Goal: Information Seeking & Learning: Compare options

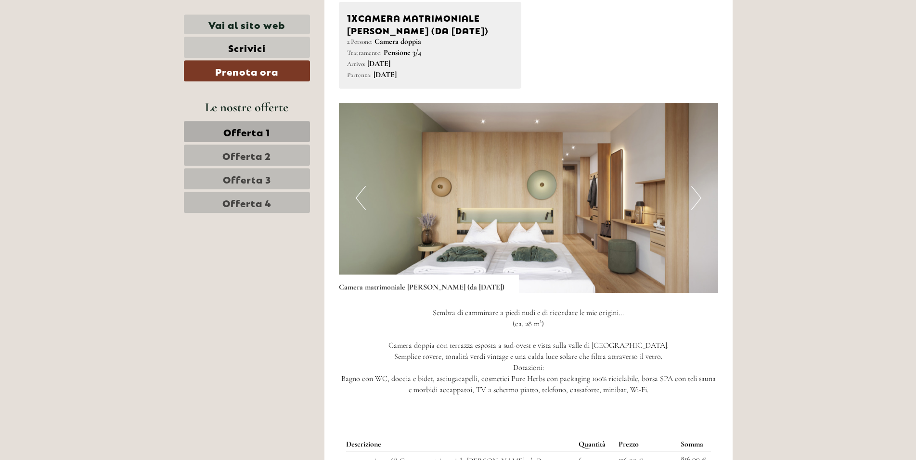
scroll to position [1719, 0]
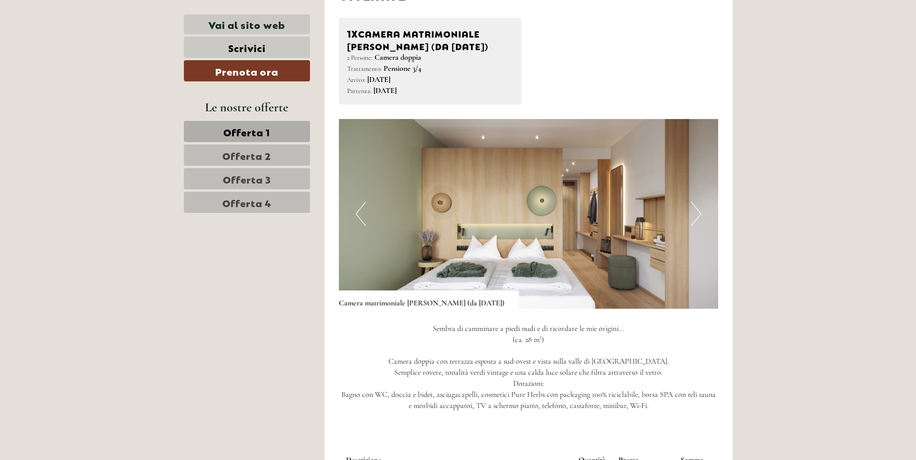
click at [701, 204] on button "Next" at bounding box center [697, 214] width 10 height 24
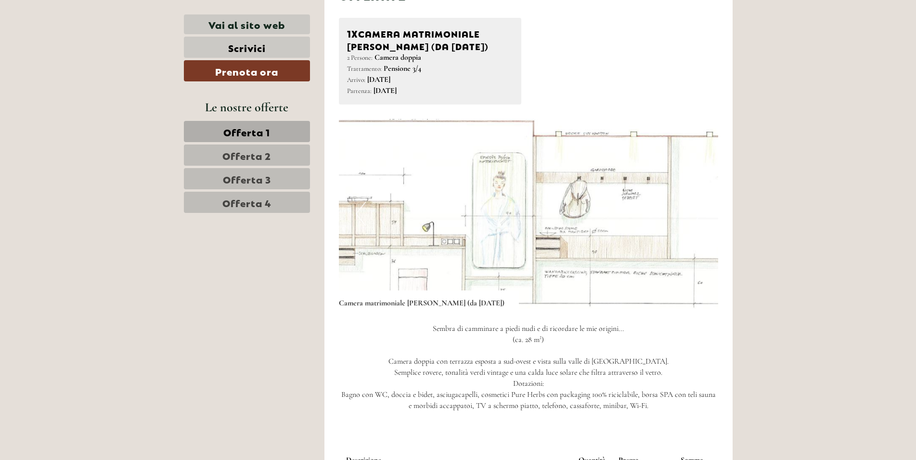
click at [707, 206] on img at bounding box center [529, 214] width 380 height 190
click at [712, 215] on img at bounding box center [529, 214] width 380 height 190
click at [364, 203] on button "Previous" at bounding box center [361, 214] width 10 height 24
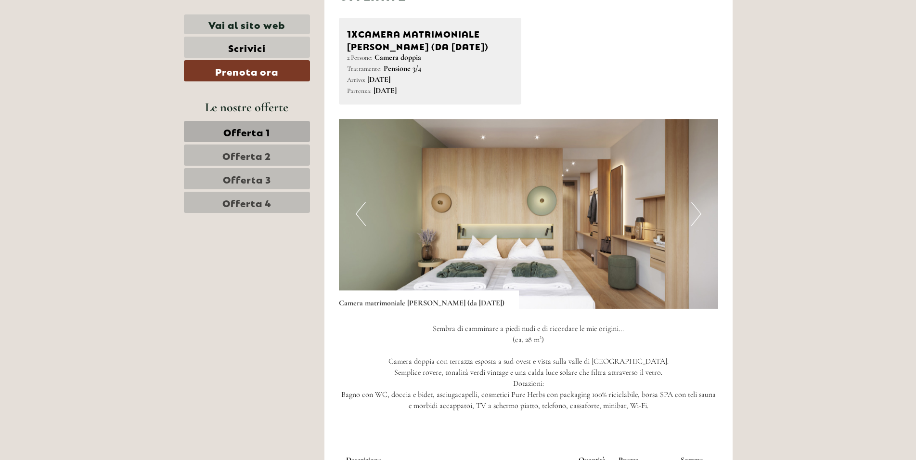
click at [363, 203] on button "Previous" at bounding box center [361, 214] width 10 height 24
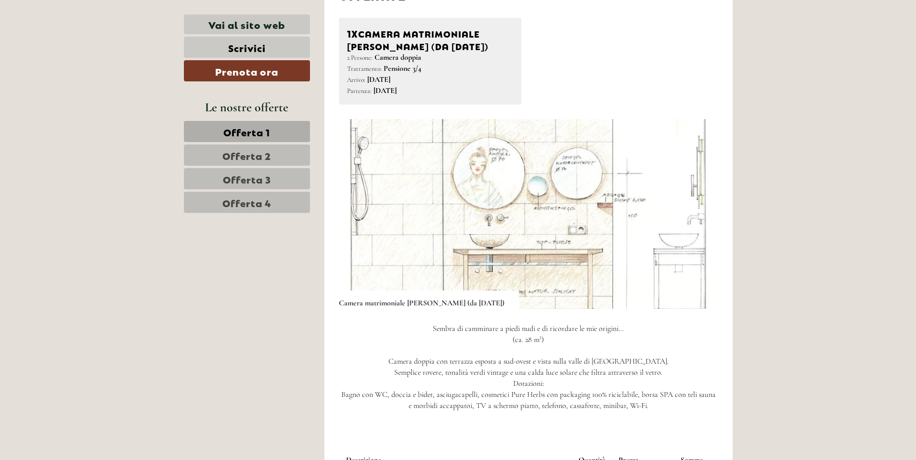
click at [363, 203] on button "Previous" at bounding box center [361, 214] width 10 height 24
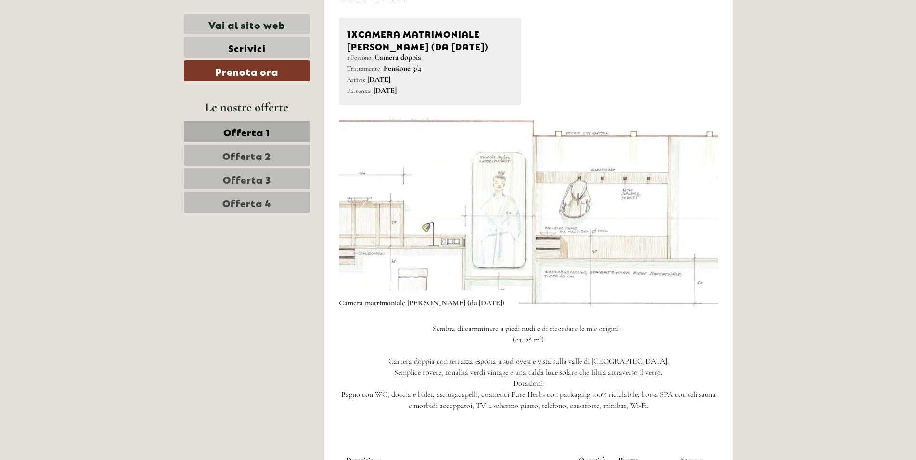
click at [363, 203] on button "Previous" at bounding box center [361, 214] width 10 height 24
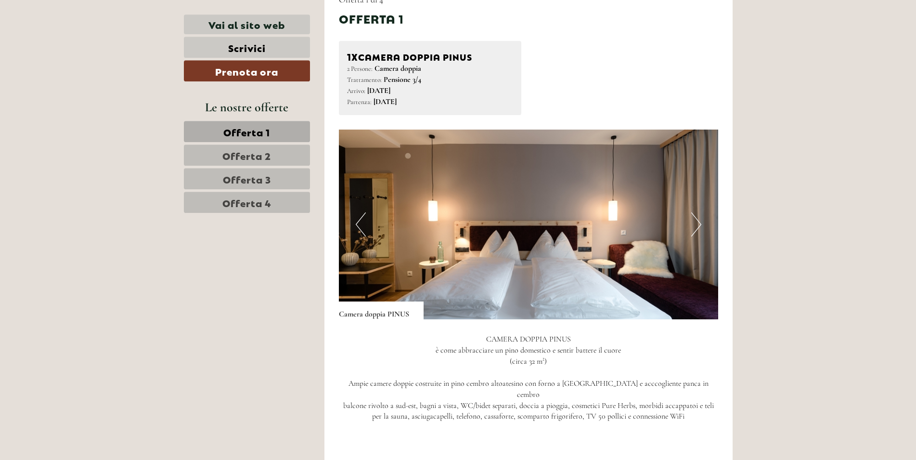
scroll to position [1032, 0]
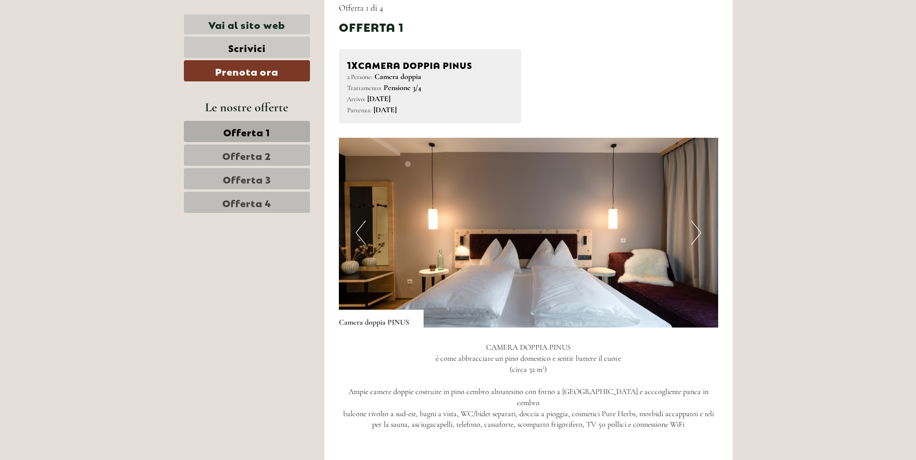
click at [694, 236] on button "Next" at bounding box center [697, 233] width 10 height 24
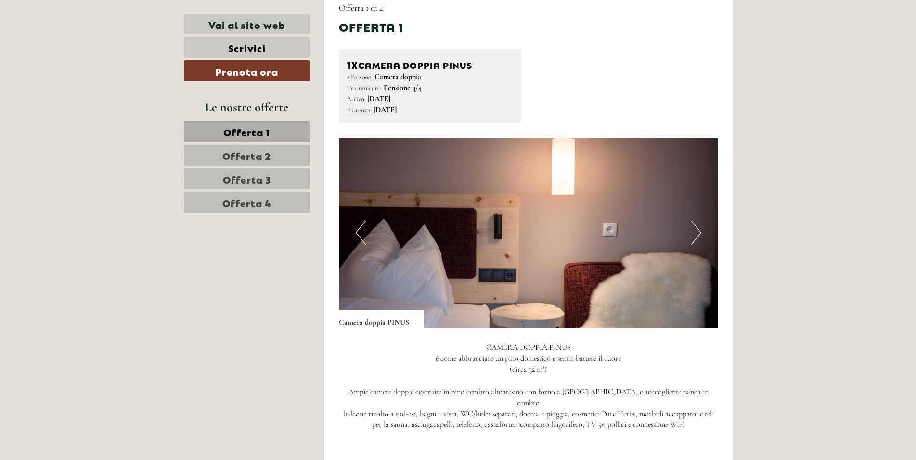
click at [694, 236] on button "Next" at bounding box center [697, 233] width 10 height 24
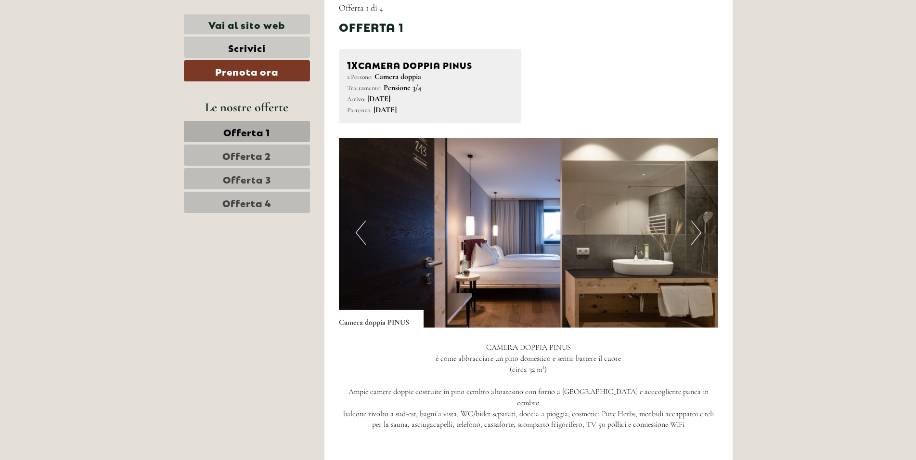
click at [694, 236] on button "Next" at bounding box center [697, 233] width 10 height 24
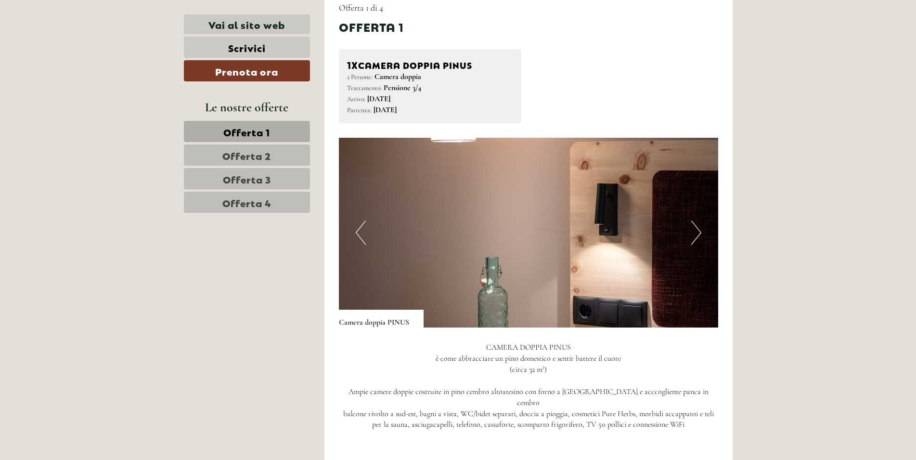
click at [694, 236] on button "Next" at bounding box center [697, 233] width 10 height 24
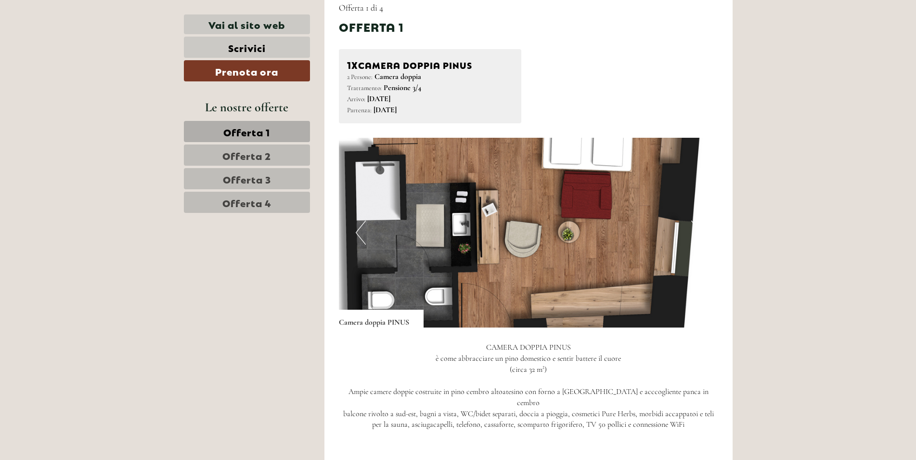
click at [696, 229] on button "Next" at bounding box center [697, 233] width 10 height 24
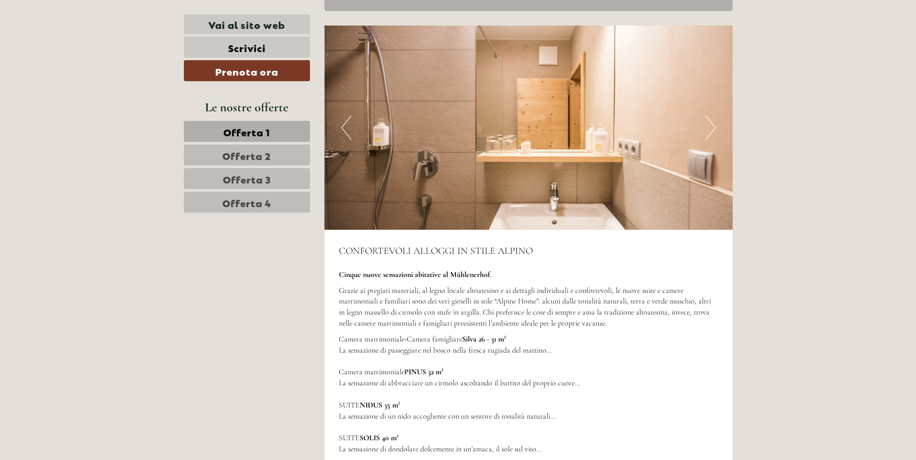
scroll to position [3144, 0]
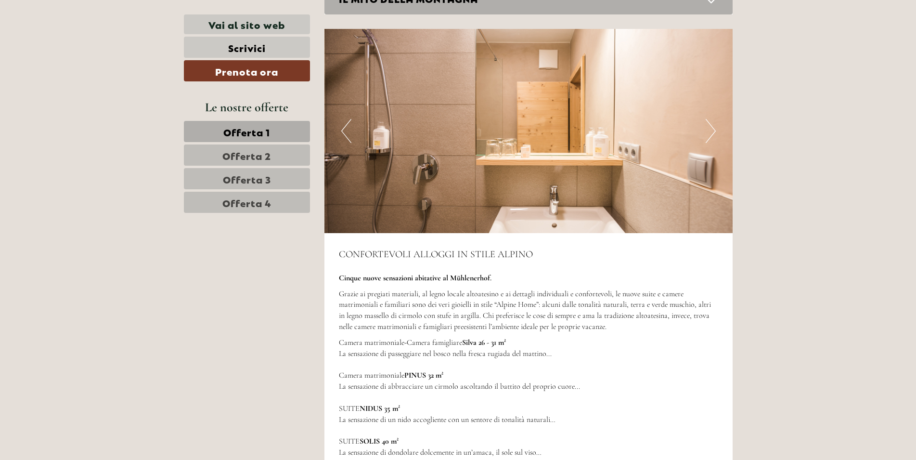
click at [261, 128] on span "Offerta 1" at bounding box center [246, 131] width 47 height 13
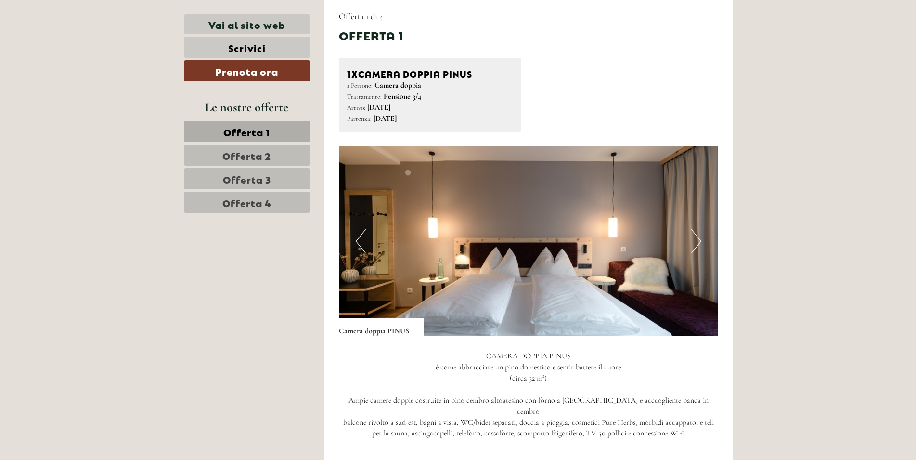
click at [264, 156] on span "Offerta 2" at bounding box center [246, 154] width 49 height 13
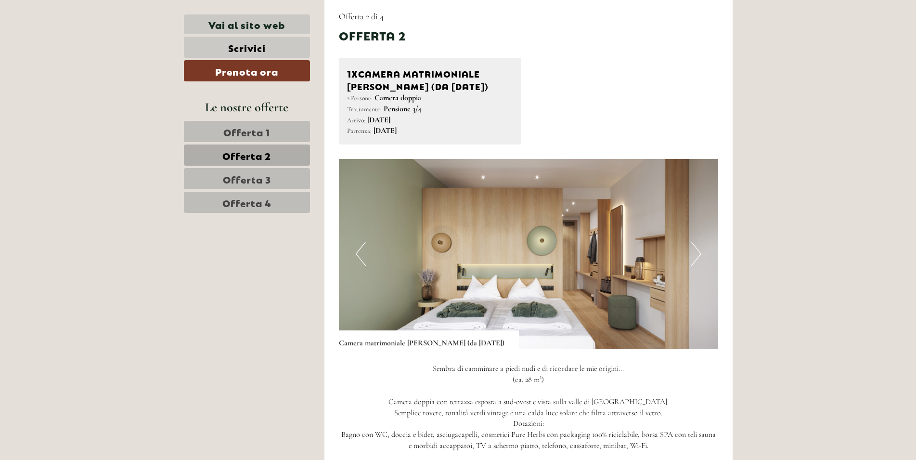
click at [266, 180] on span "Offerta 3" at bounding box center [247, 178] width 48 height 13
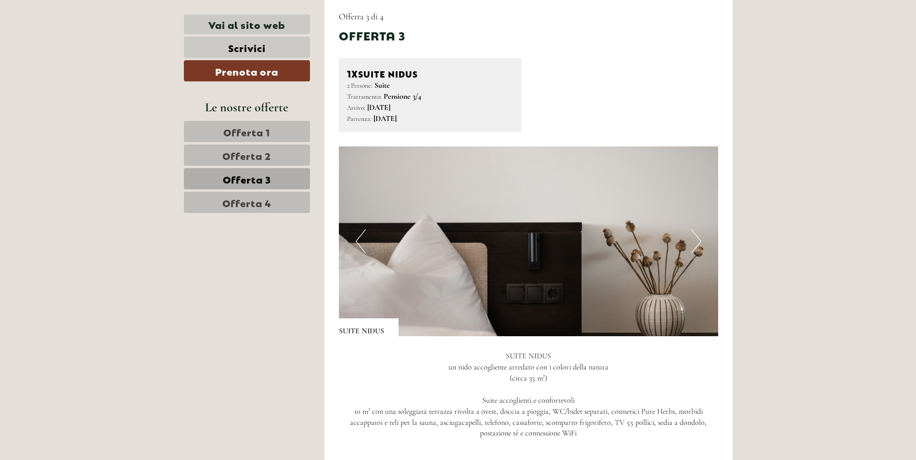
click at [262, 200] on span "Offerta 4" at bounding box center [246, 202] width 49 height 13
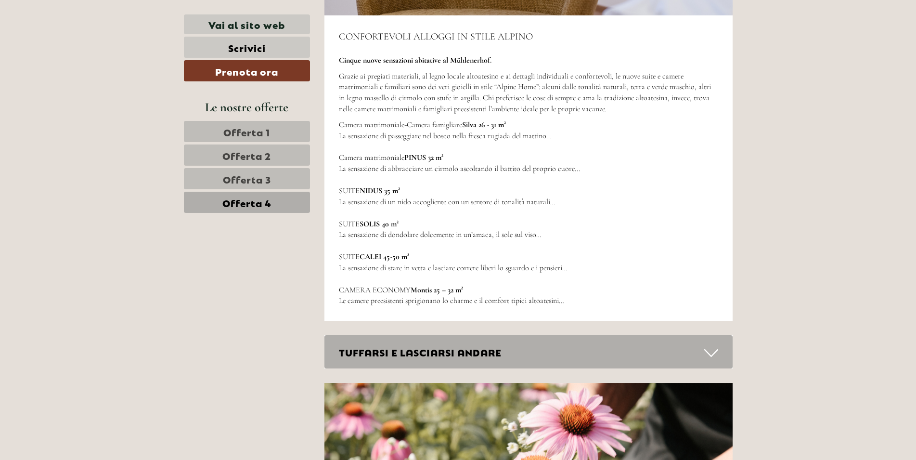
scroll to position [2055, 0]
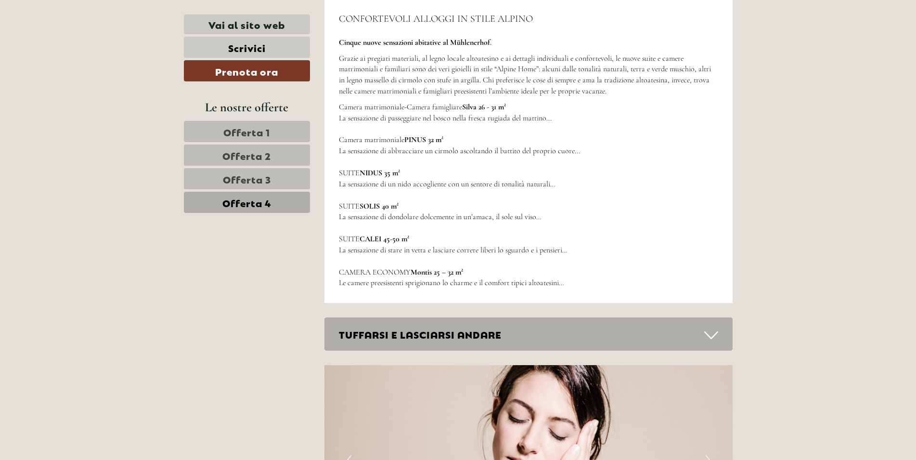
click at [709, 337] on icon at bounding box center [712, 335] width 14 height 16
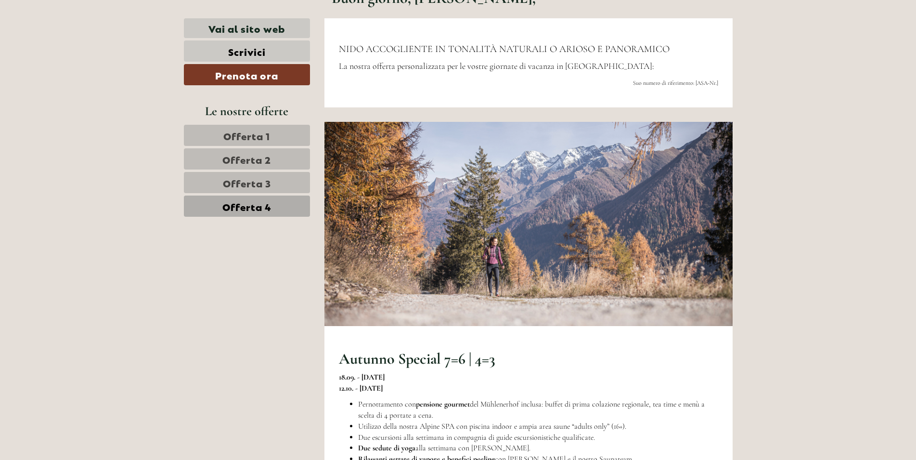
scroll to position [483, 0]
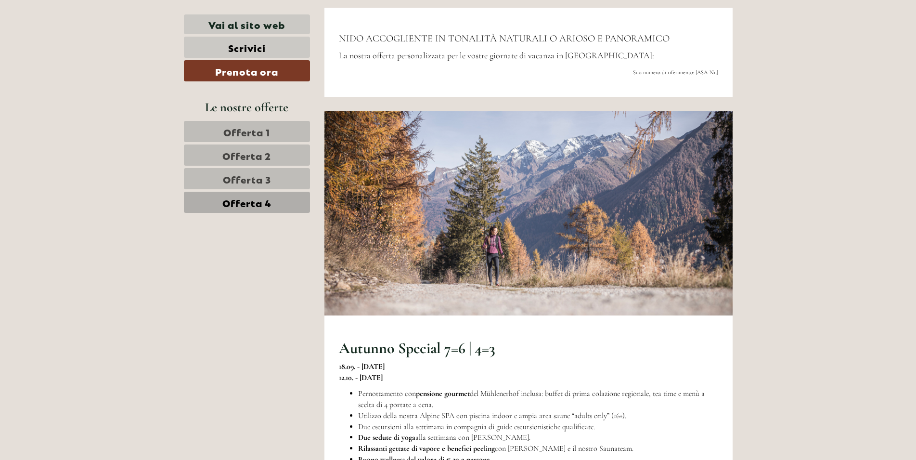
click at [272, 130] on link "Offerta 1" at bounding box center [247, 131] width 126 height 21
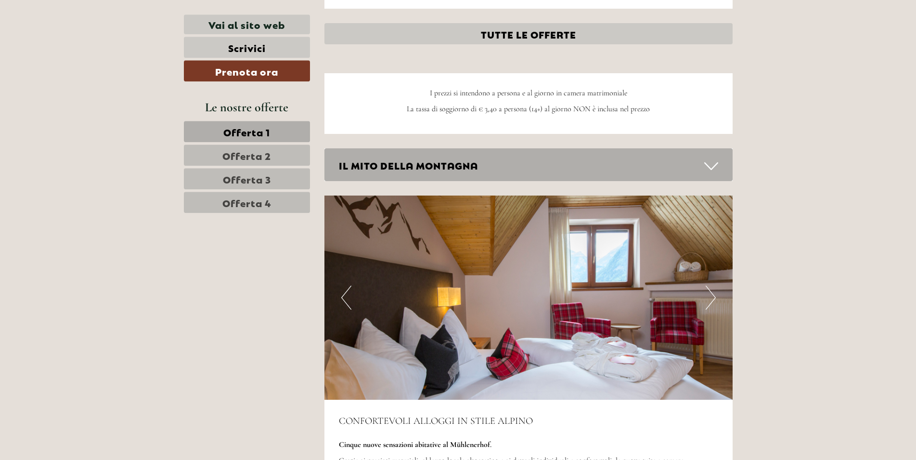
scroll to position [1662, 0]
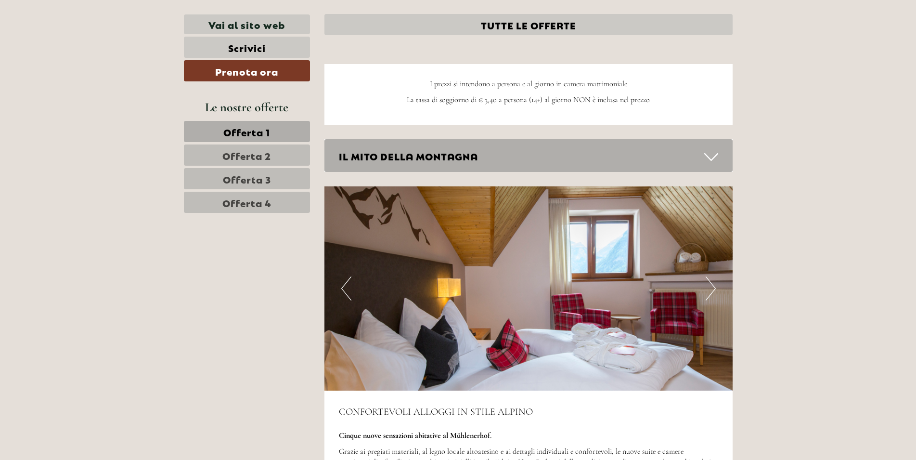
click at [259, 157] on span "Offerta 2" at bounding box center [246, 154] width 49 height 13
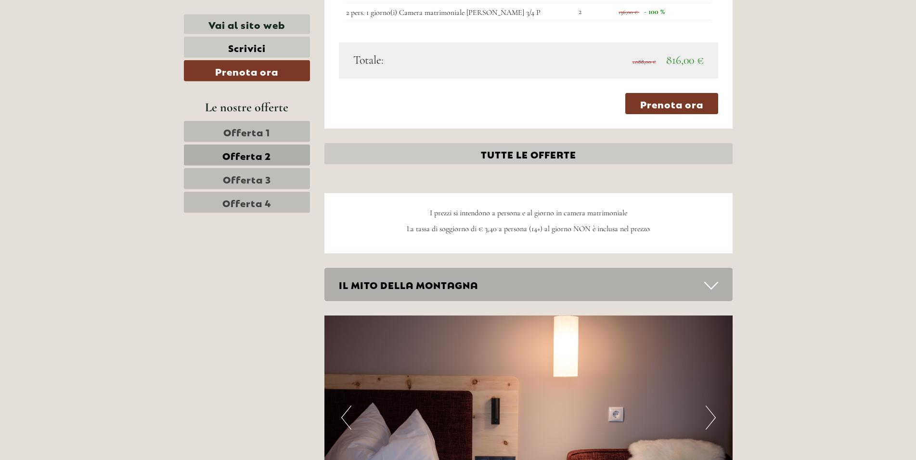
scroll to position [1564, 0]
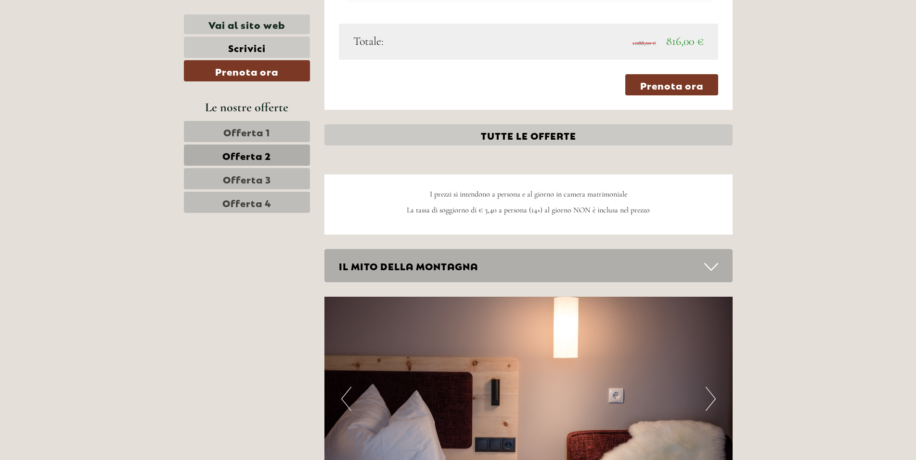
click at [255, 178] on span "Offerta 3" at bounding box center [247, 178] width 48 height 13
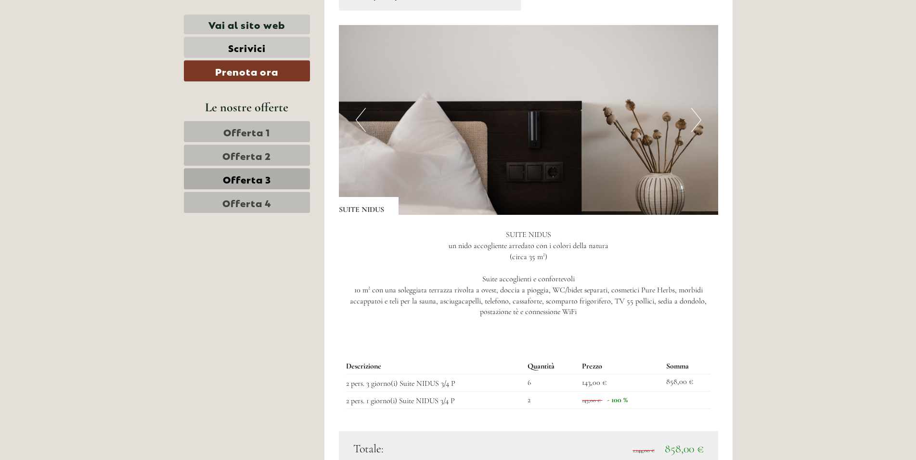
scroll to position [1170, 0]
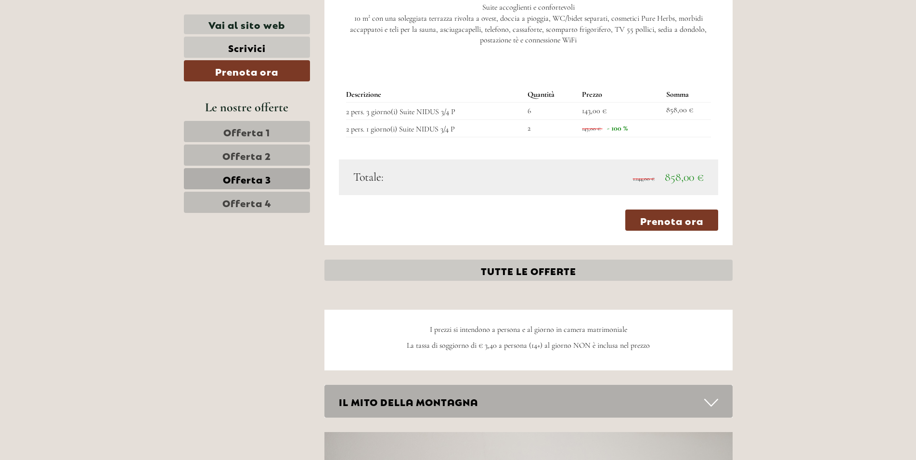
click at [213, 203] on link "Offerta 4" at bounding box center [247, 202] width 126 height 21
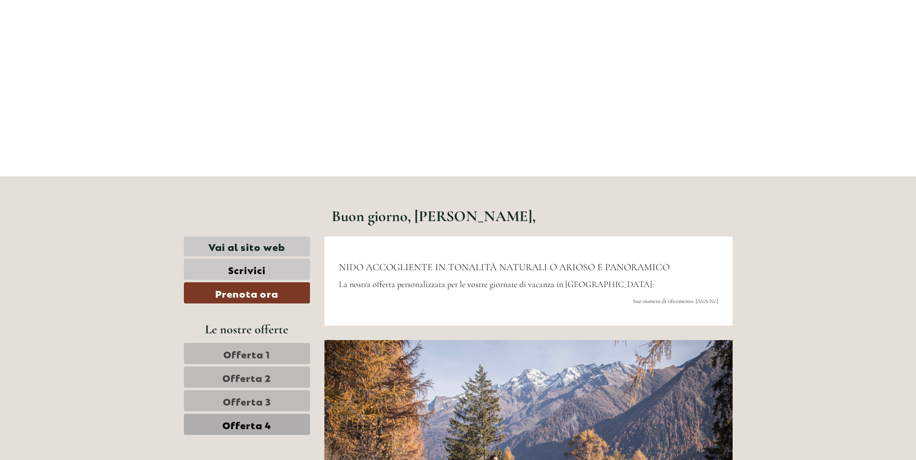
scroll to position [286, 0]
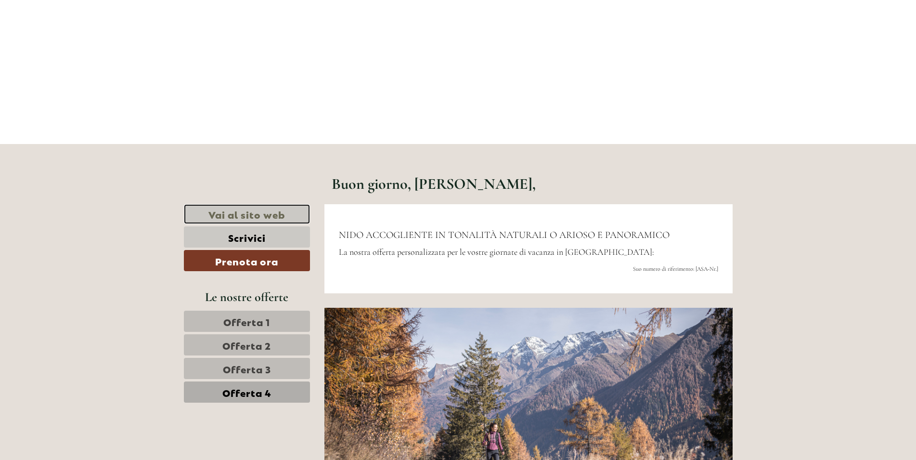
click at [260, 213] on link "Vai al sito web" at bounding box center [247, 214] width 127 height 20
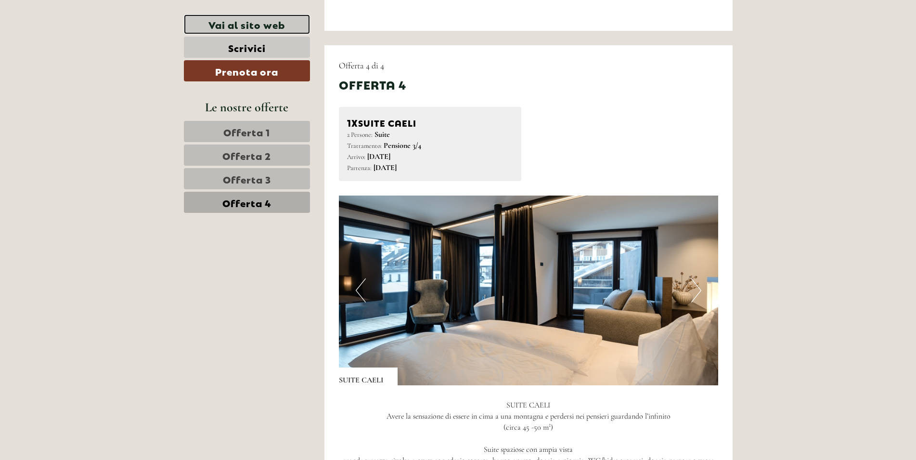
scroll to position [1121, 0]
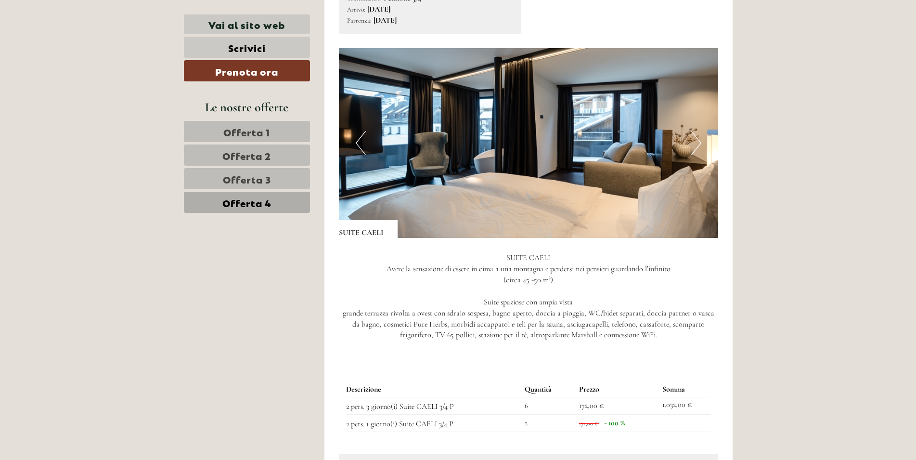
click at [236, 182] on span "Offerta 3" at bounding box center [247, 178] width 48 height 13
